Goal: Complete application form: Complete application form

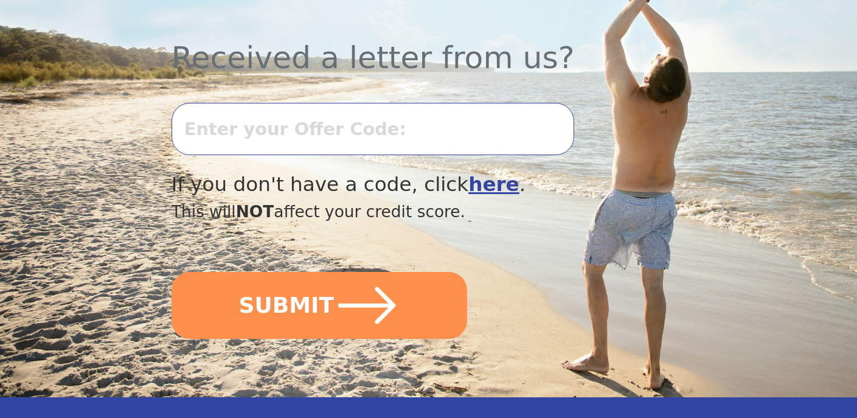
scroll to position [446, 0]
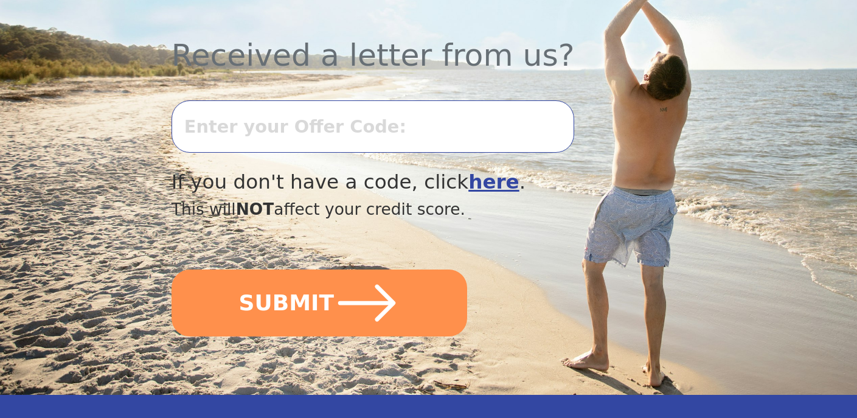
click at [195, 125] on input "text" at bounding box center [372, 126] width 403 height 52
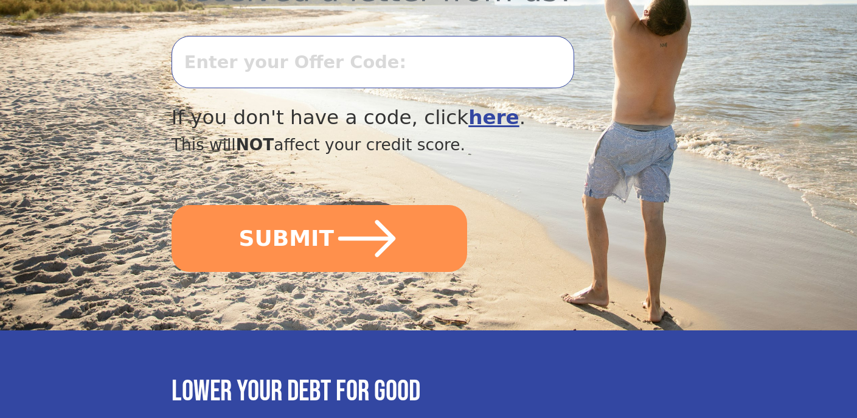
scroll to position [508, 0]
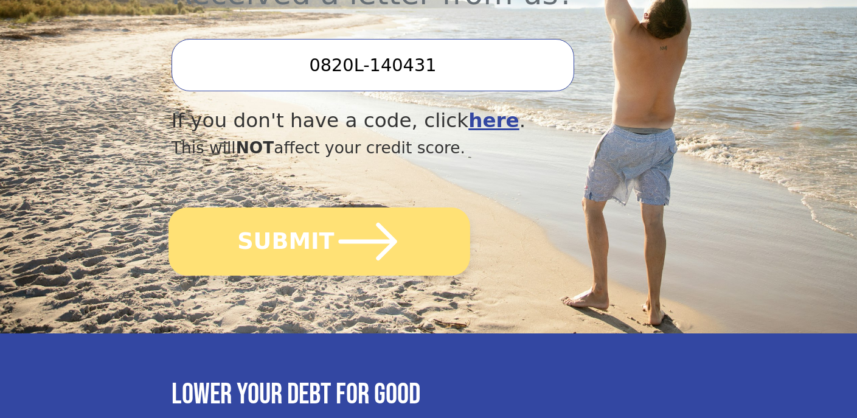
type input "0820L-140431"
click at [289, 244] on button "SUBMIT" at bounding box center [319, 241] width 302 height 68
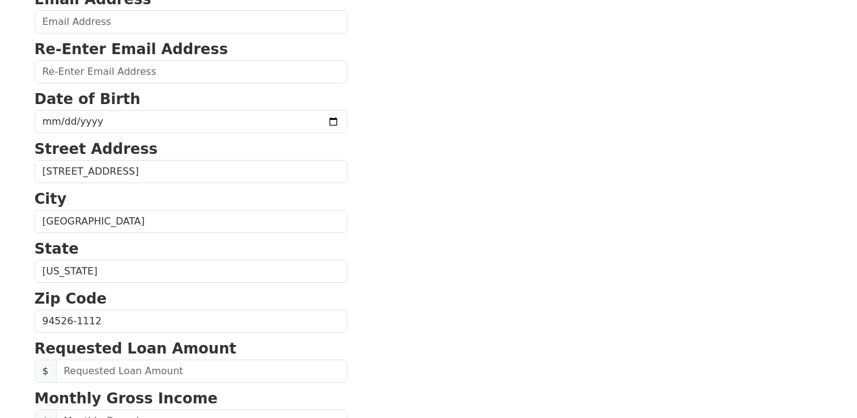
scroll to position [209, 0]
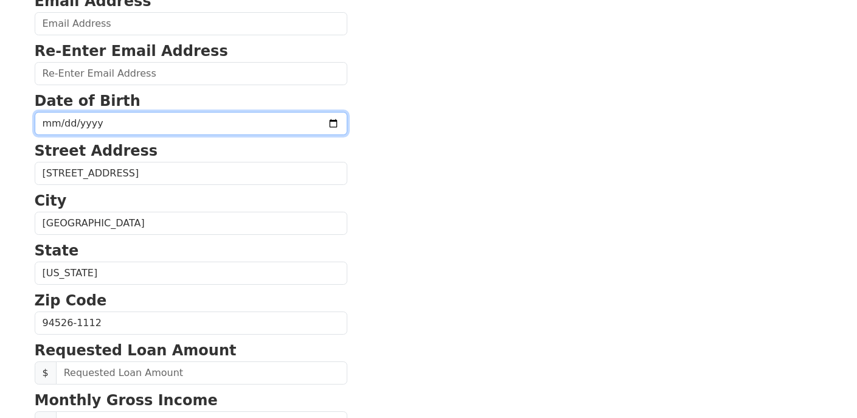
click at [302, 122] on input "date" at bounding box center [191, 123] width 313 height 23
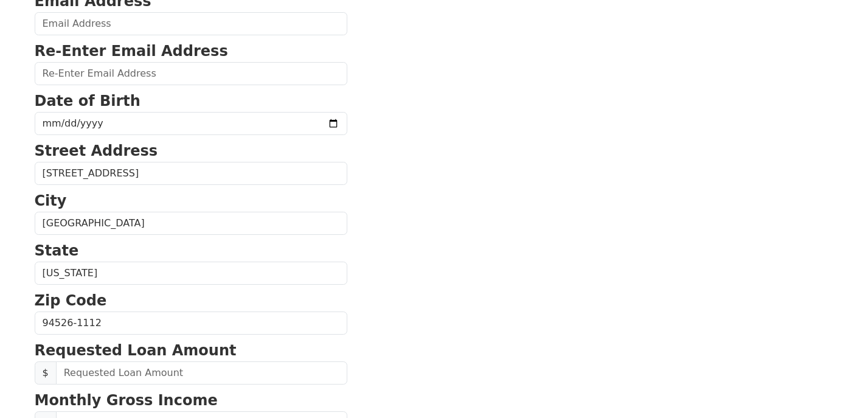
click at [406, 171] on section "First Name [PERSON_NAME] Last Name Ranker Email Address Re-Enter Email Address …" at bounding box center [429, 324] width 788 height 867
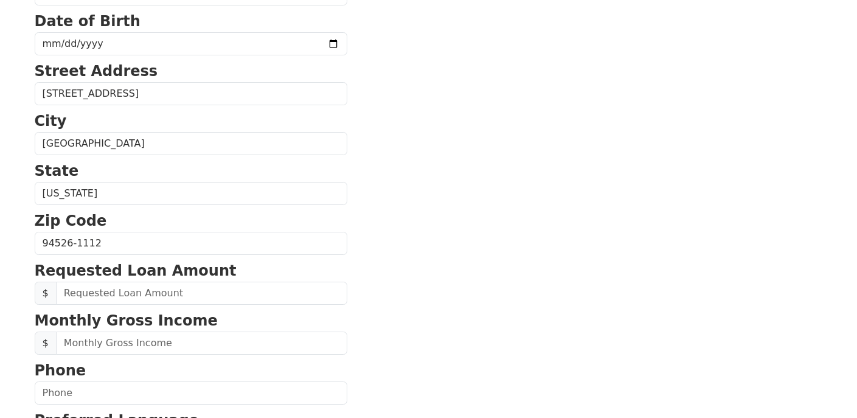
scroll to position [294, 0]
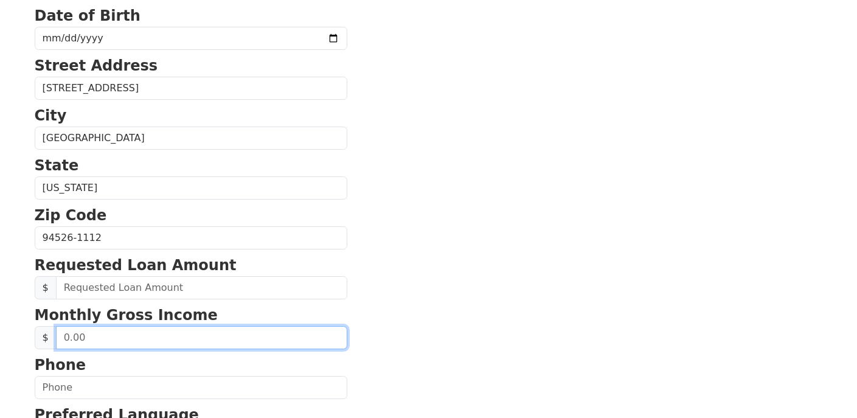
click at [64, 337] on input "text" at bounding box center [201, 337] width 291 height 23
type input "35,000.00"
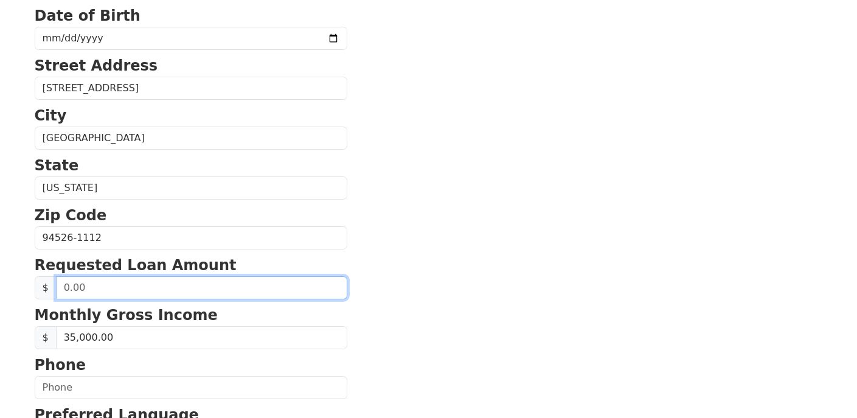
click at [63, 288] on input "text" at bounding box center [201, 287] width 291 height 23
type input "50,000.00"
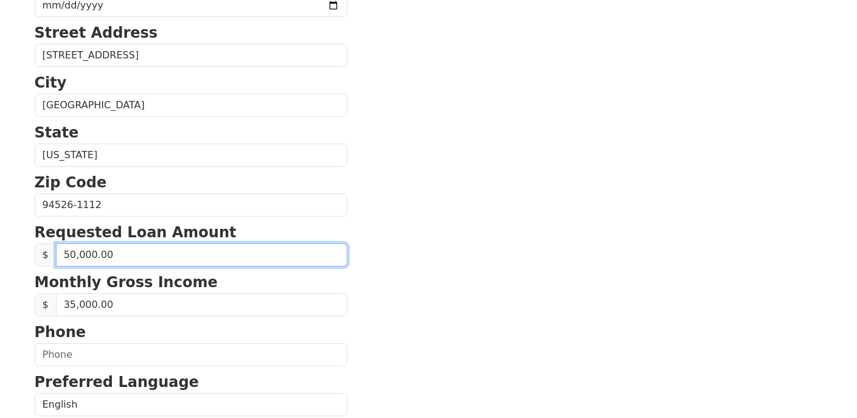
scroll to position [330, 0]
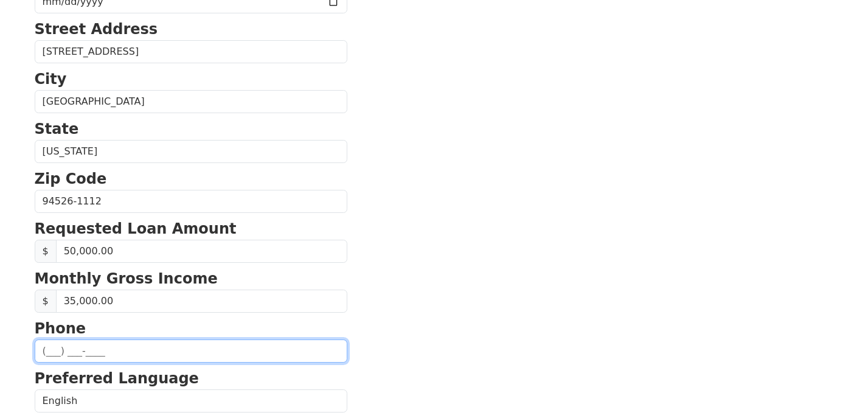
click at [47, 349] on input "text" at bounding box center [191, 350] width 313 height 23
type input "[PHONE_NUMBER]"
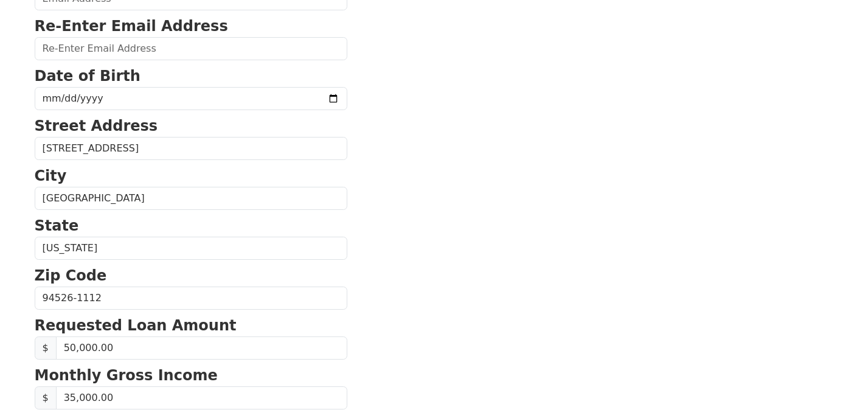
scroll to position [230, 0]
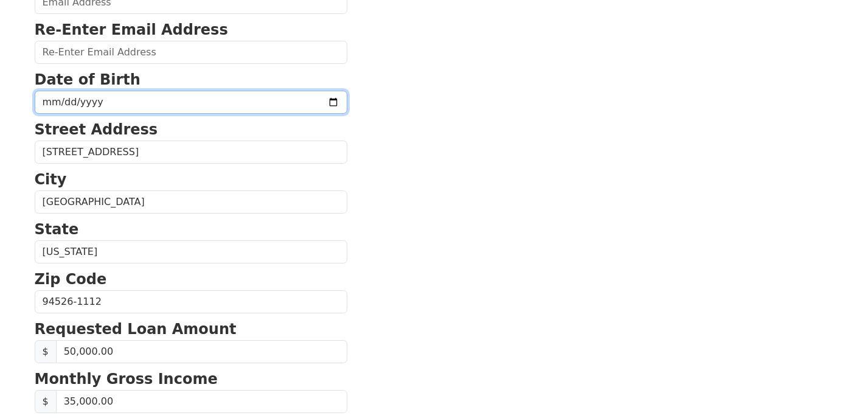
click at [303, 102] on input "date" at bounding box center [191, 102] width 313 height 23
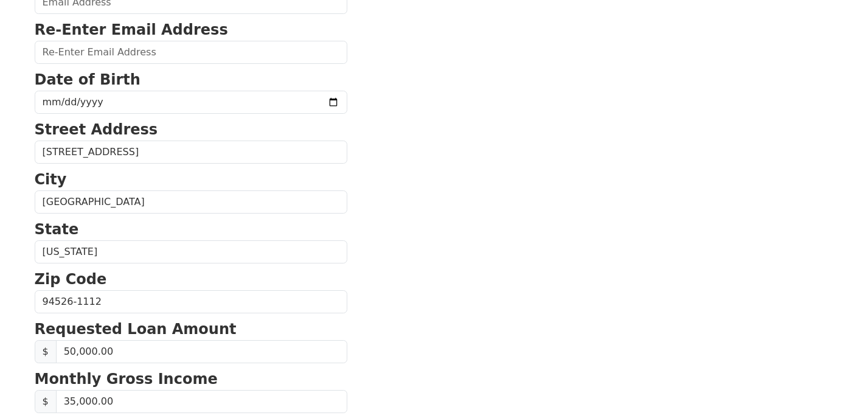
click at [367, 134] on section "First Name [PERSON_NAME] Last Name Ranker Email Address Re-Enter Email Address …" at bounding box center [429, 302] width 788 height 867
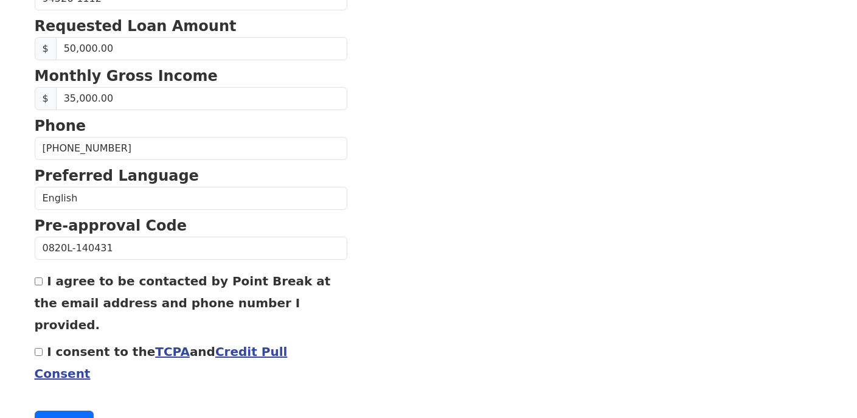
scroll to position [550, 0]
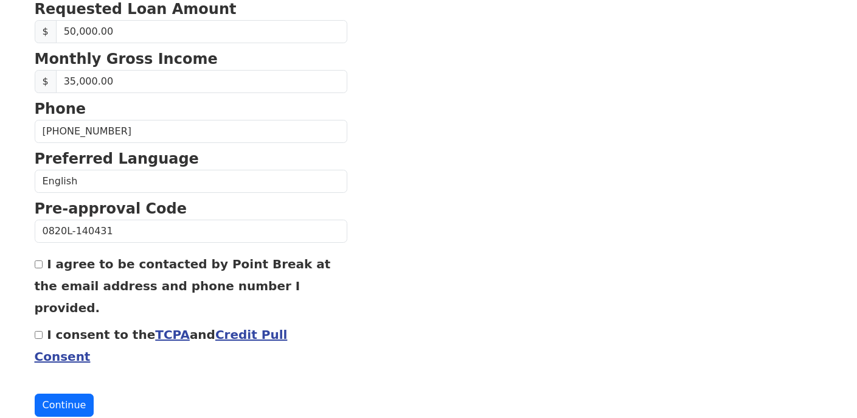
click at [38, 264] on input "I agree to be contacted by Point Break at the email address and phone number I …" at bounding box center [39, 264] width 8 height 8
checkbox input "true"
click at [62, 393] on button "Continue" at bounding box center [65, 404] width 60 height 23
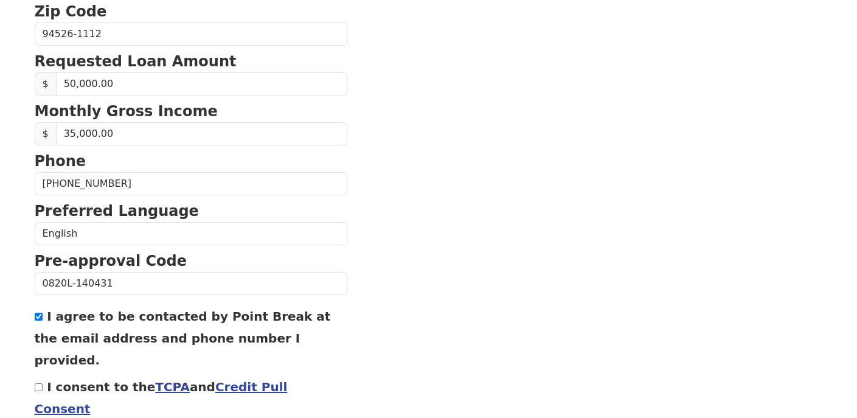
scroll to position [602, 0]
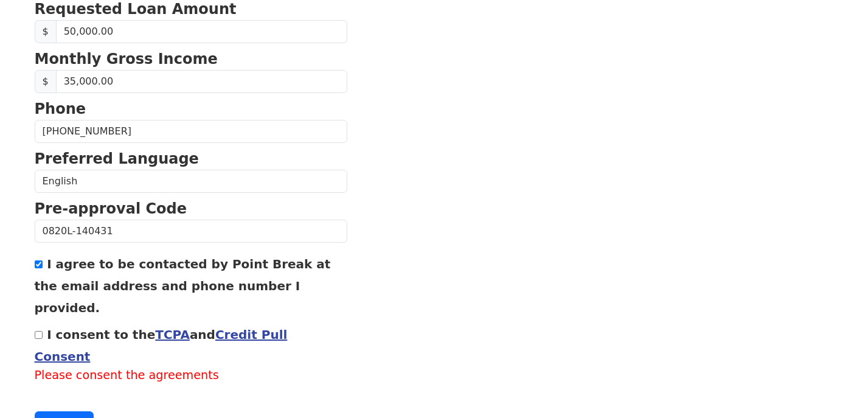
click at [38, 331] on input "I consent to the TCPA and Credit Pull Consent" at bounding box center [39, 335] width 8 height 8
checkbox input "true"
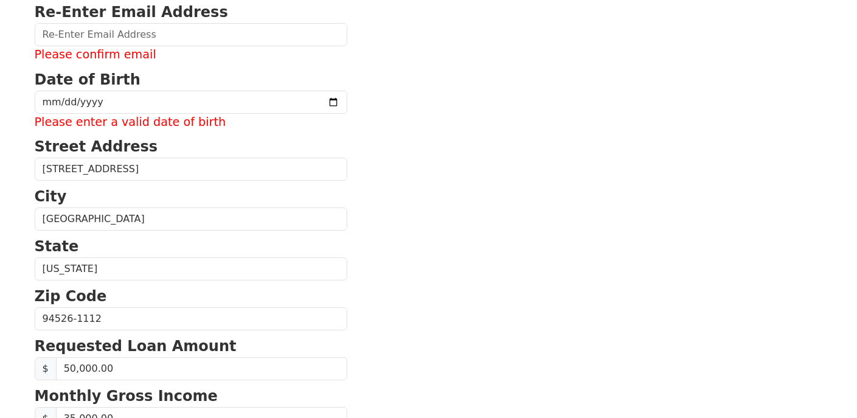
scroll to position [260, 0]
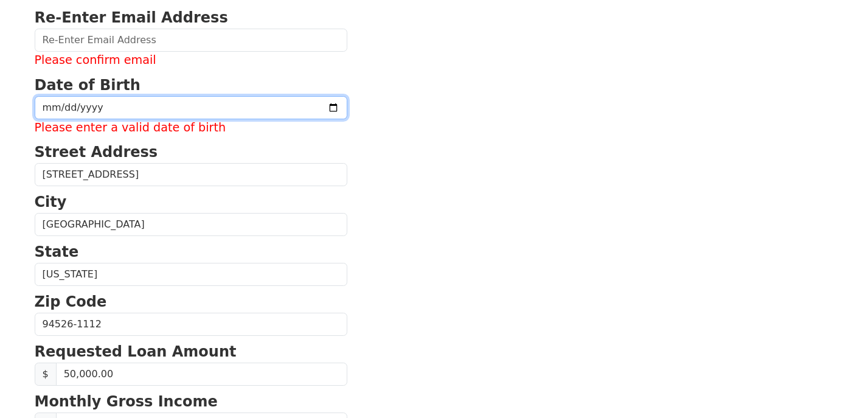
click at [304, 106] on input "date" at bounding box center [191, 107] width 313 height 23
type input "[DATE]"
drag, startPoint x: 97, startPoint y: 106, endPoint x: 44, endPoint y: 106, distance: 52.3
click at [44, 106] on input "[DATE]" at bounding box center [191, 107] width 313 height 23
type input "[DATE]"
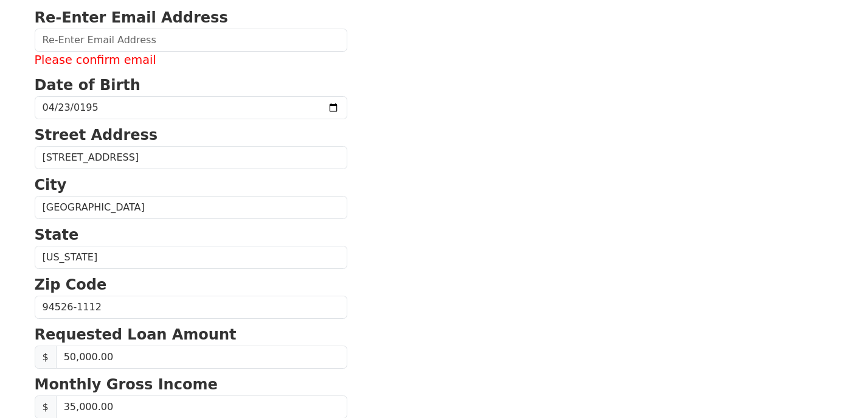
click at [342, 220] on section "First Name [PERSON_NAME] Last Name Ranker Email Address Please enter email Re-E…" at bounding box center [429, 290] width 788 height 902
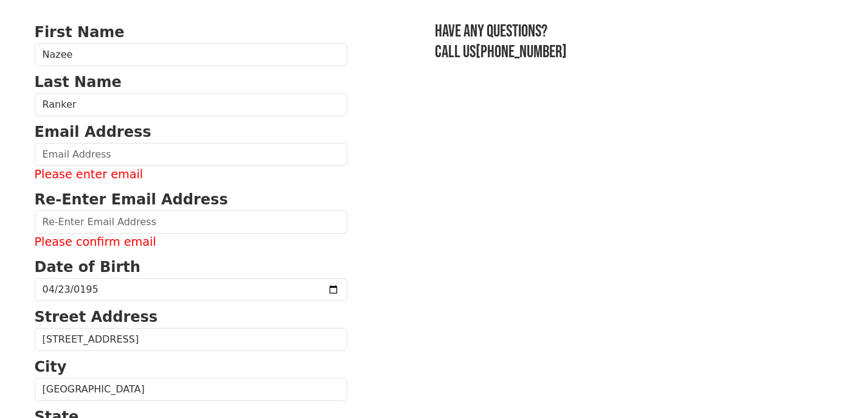
scroll to position [77, 0]
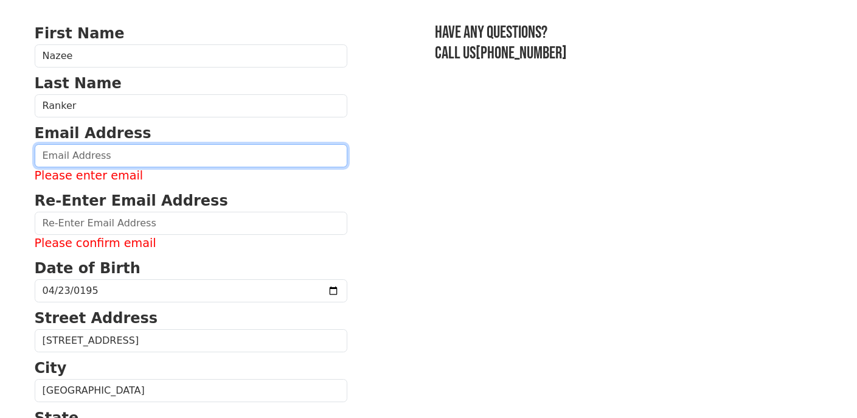
click at [44, 154] on input "email" at bounding box center [191, 155] width 313 height 23
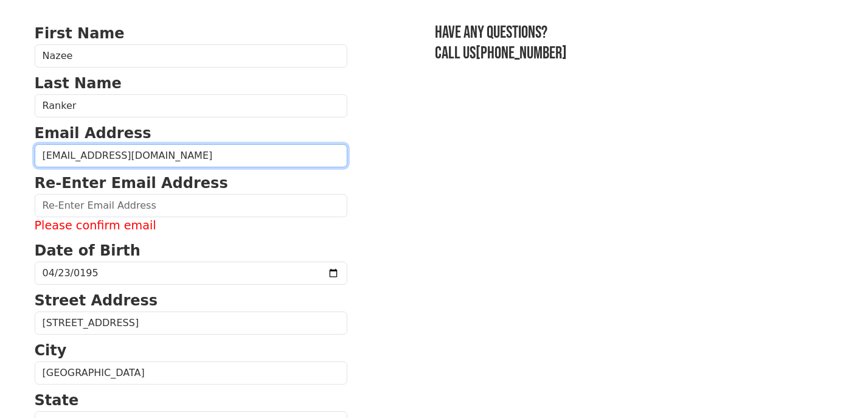
type input "[EMAIL_ADDRESS][DOMAIN_NAME]"
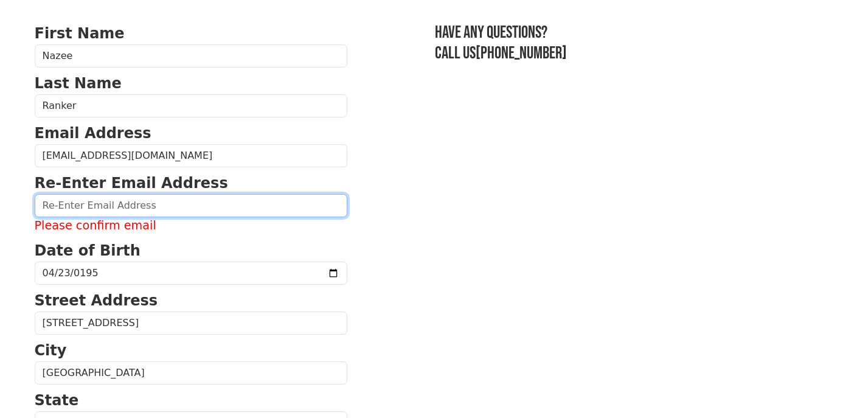
click at [46, 206] on input "email" at bounding box center [191, 205] width 313 height 23
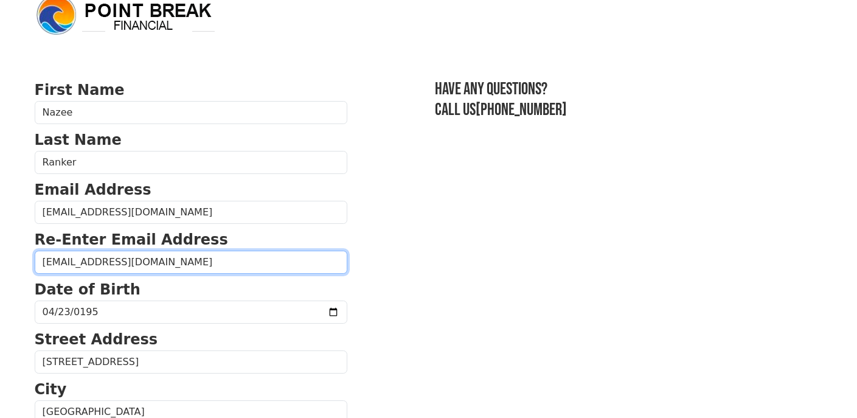
scroll to position [0, 0]
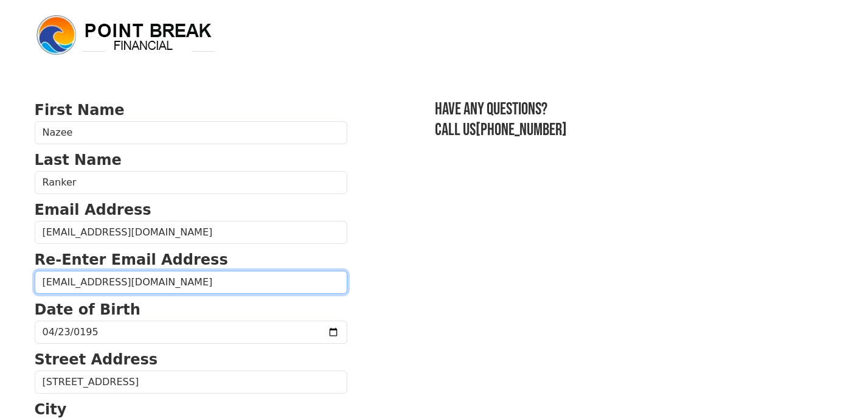
type input "[EMAIL_ADDRESS][DOMAIN_NAME]"
